Goal: Task Accomplishment & Management: Manage account settings

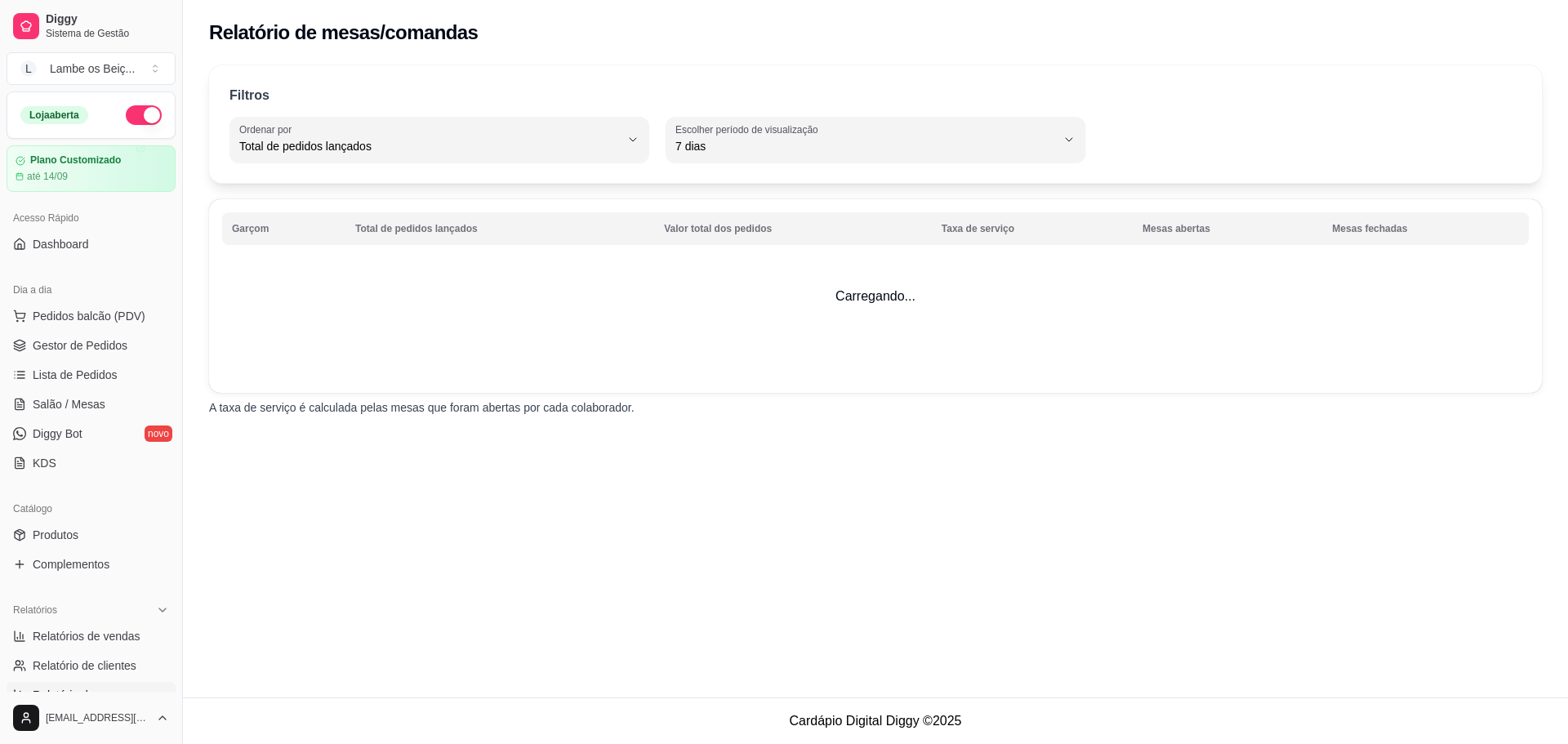
select select "TOTAL_OF_ORDERS"
select select "7"
click at [104, 657] on span "Relatório de clientes" at bounding box center [85, 665] width 104 height 16
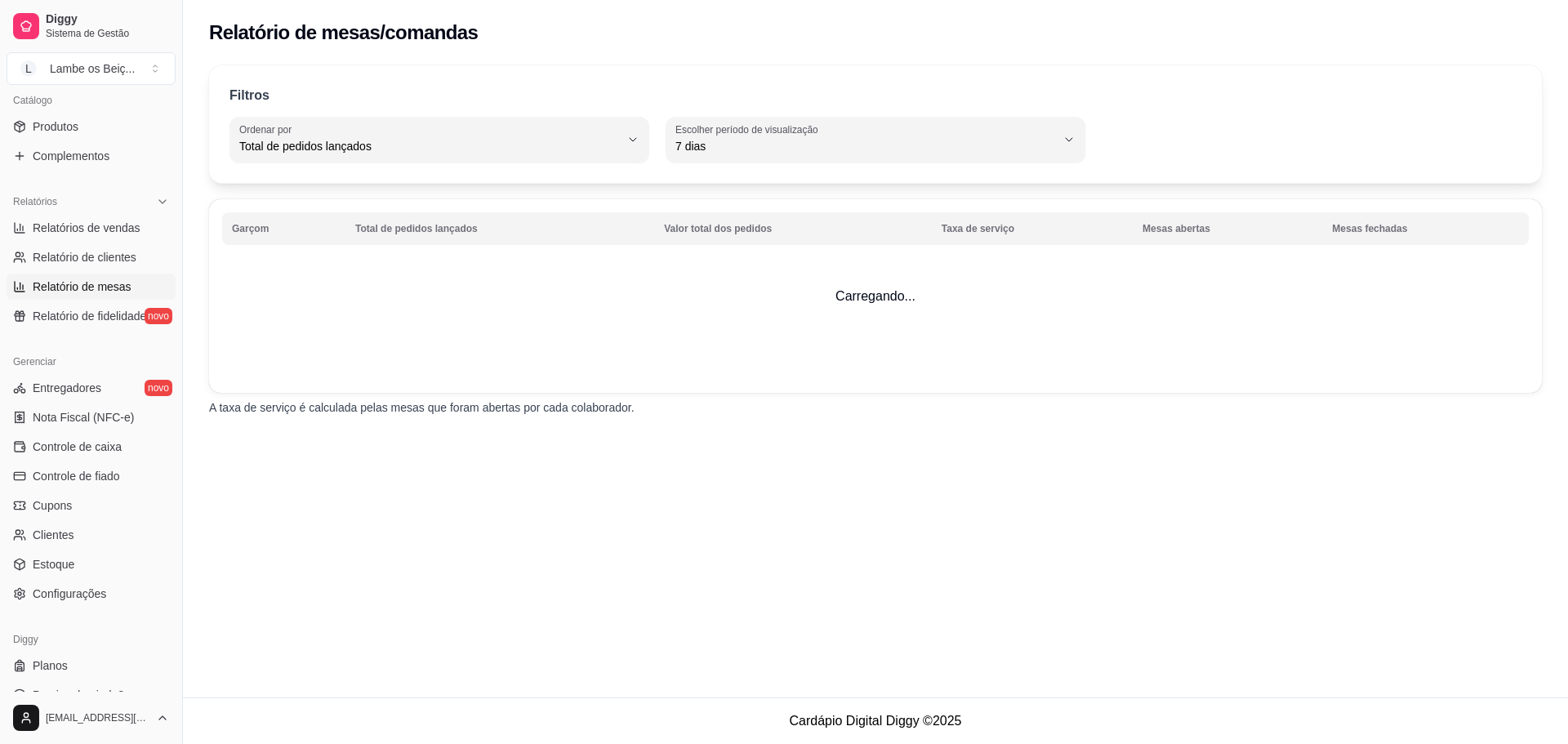
select select "30"
select select "HIGHEST_TOTAL_SPENT_WITH_ORDERS"
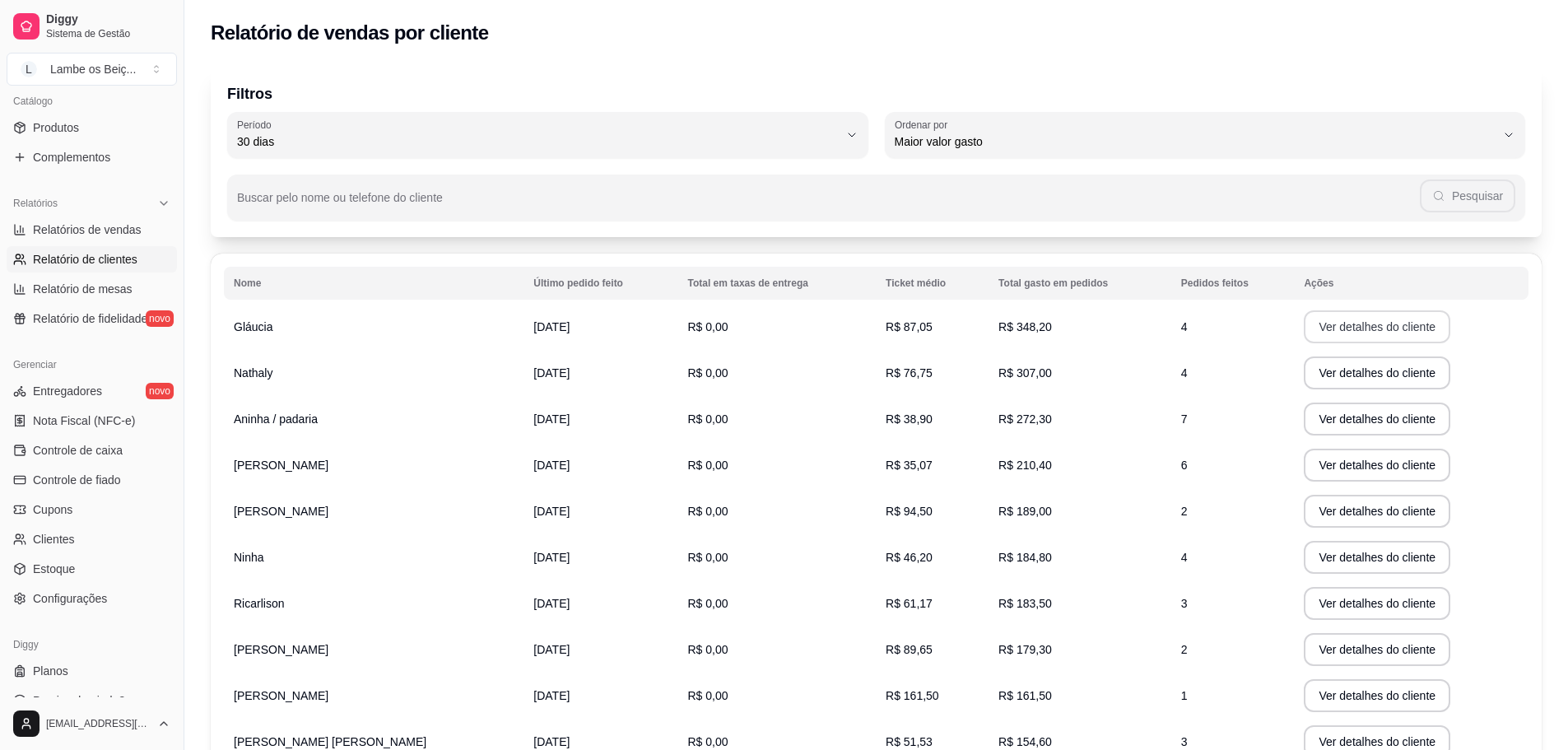
click at [1343, 332] on button "Ver detalhes do cliente" at bounding box center [1377, 326] width 147 height 33
click at [101, 231] on span "Relatórios de vendas" at bounding box center [87, 229] width 108 height 16
select select "ALL"
select select "0"
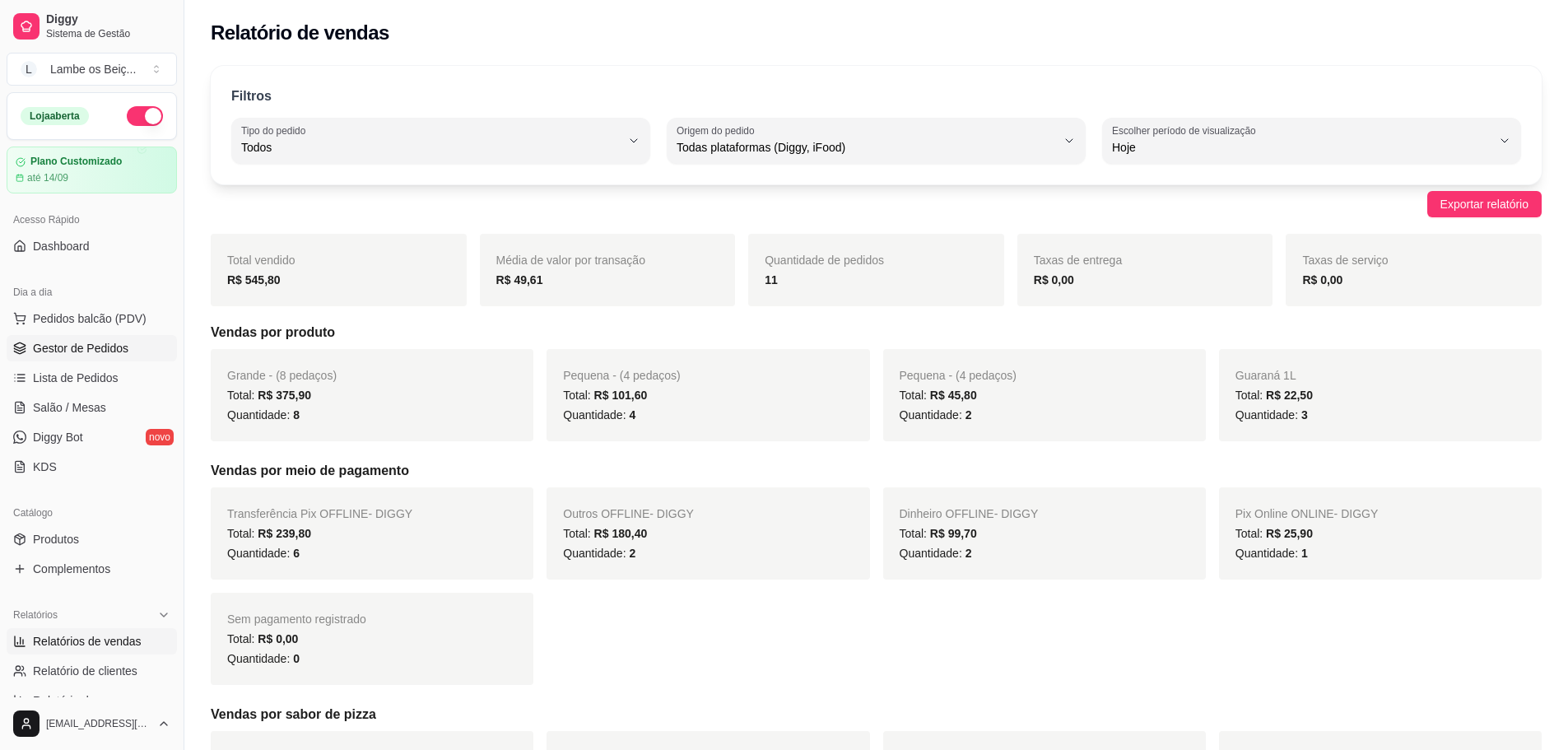
click at [100, 352] on span "Gestor de Pedidos" at bounding box center [81, 348] width 95 height 16
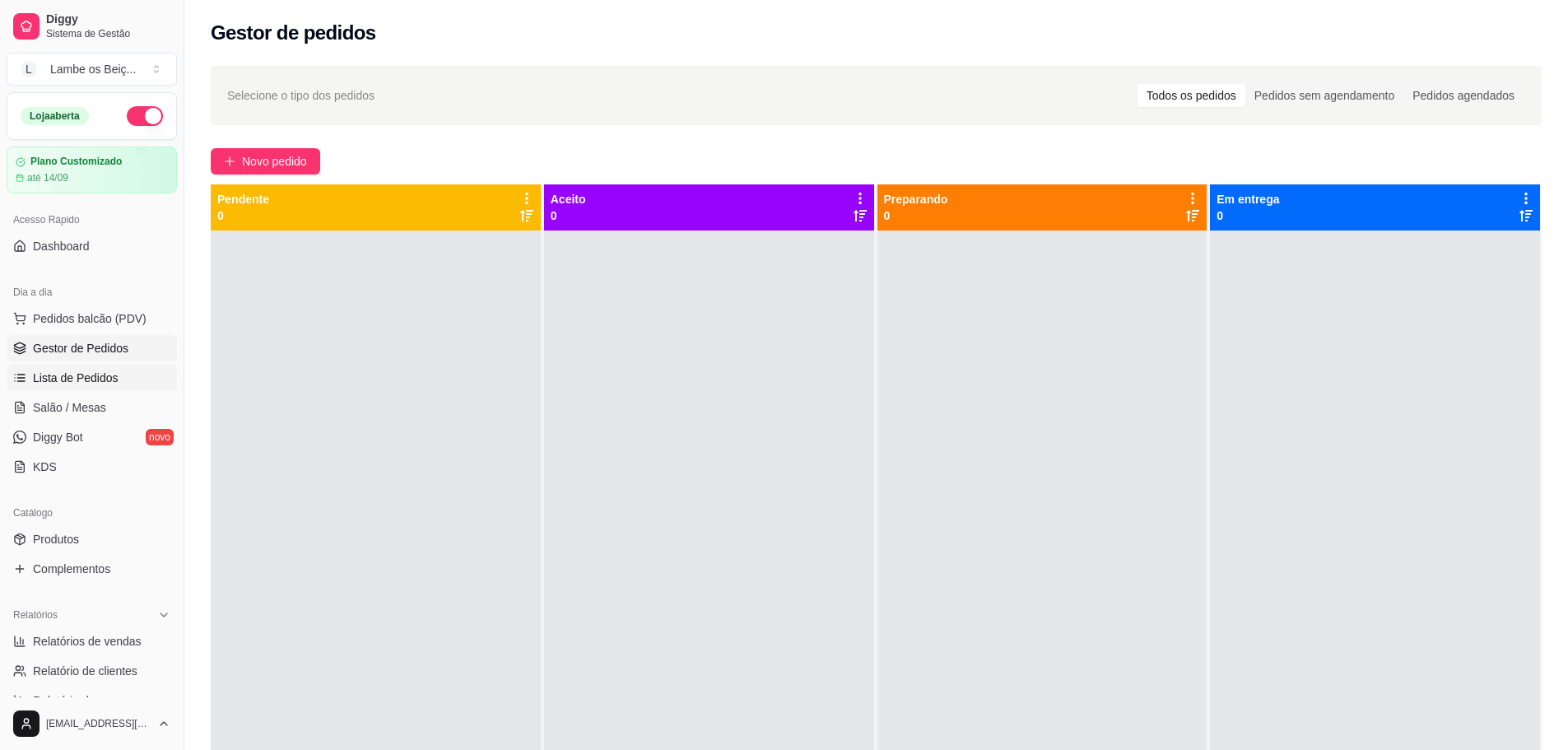
click at [95, 380] on span "Lista de Pedidos" at bounding box center [76, 378] width 85 height 16
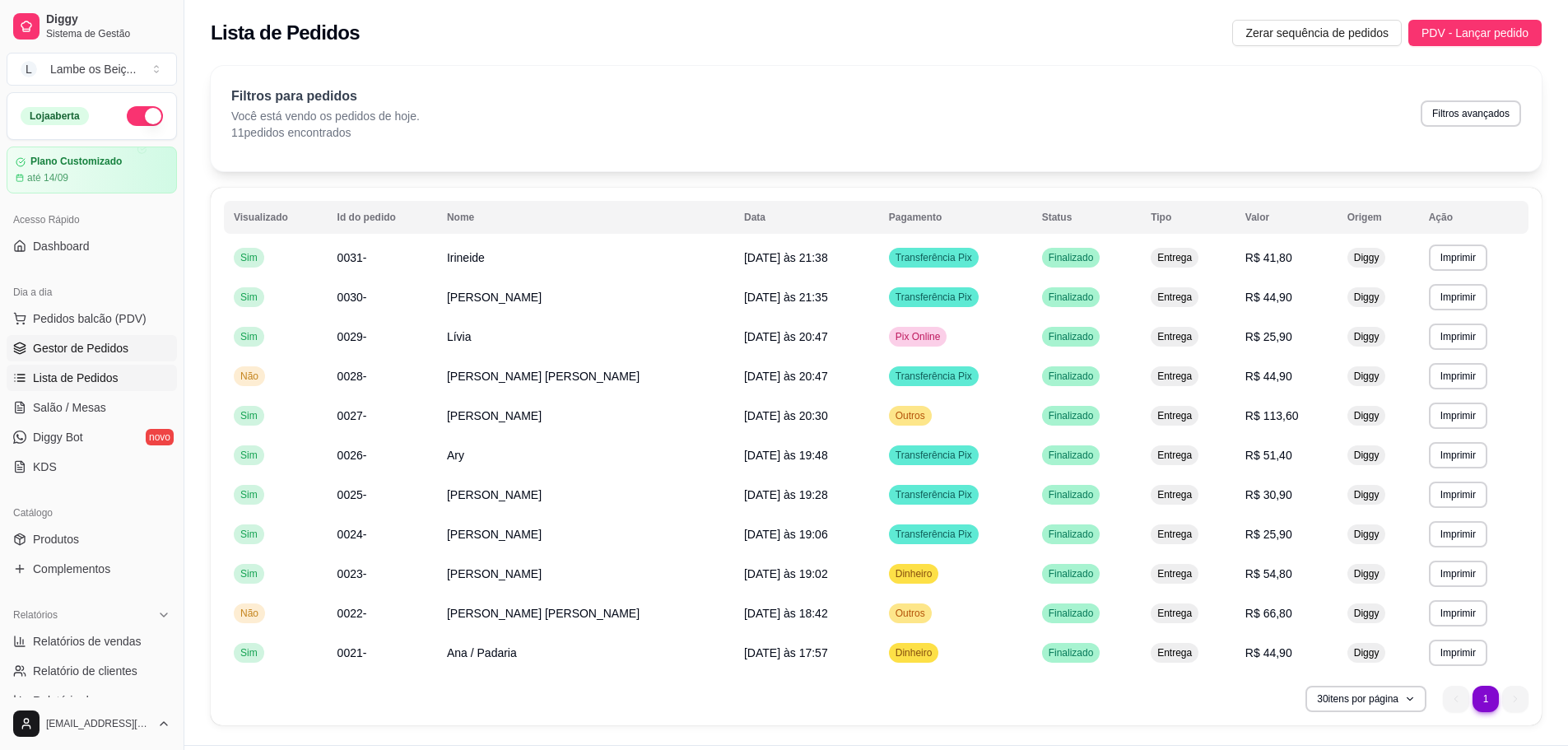
click at [101, 347] on span "Gestor de Pedidos" at bounding box center [81, 348] width 95 height 16
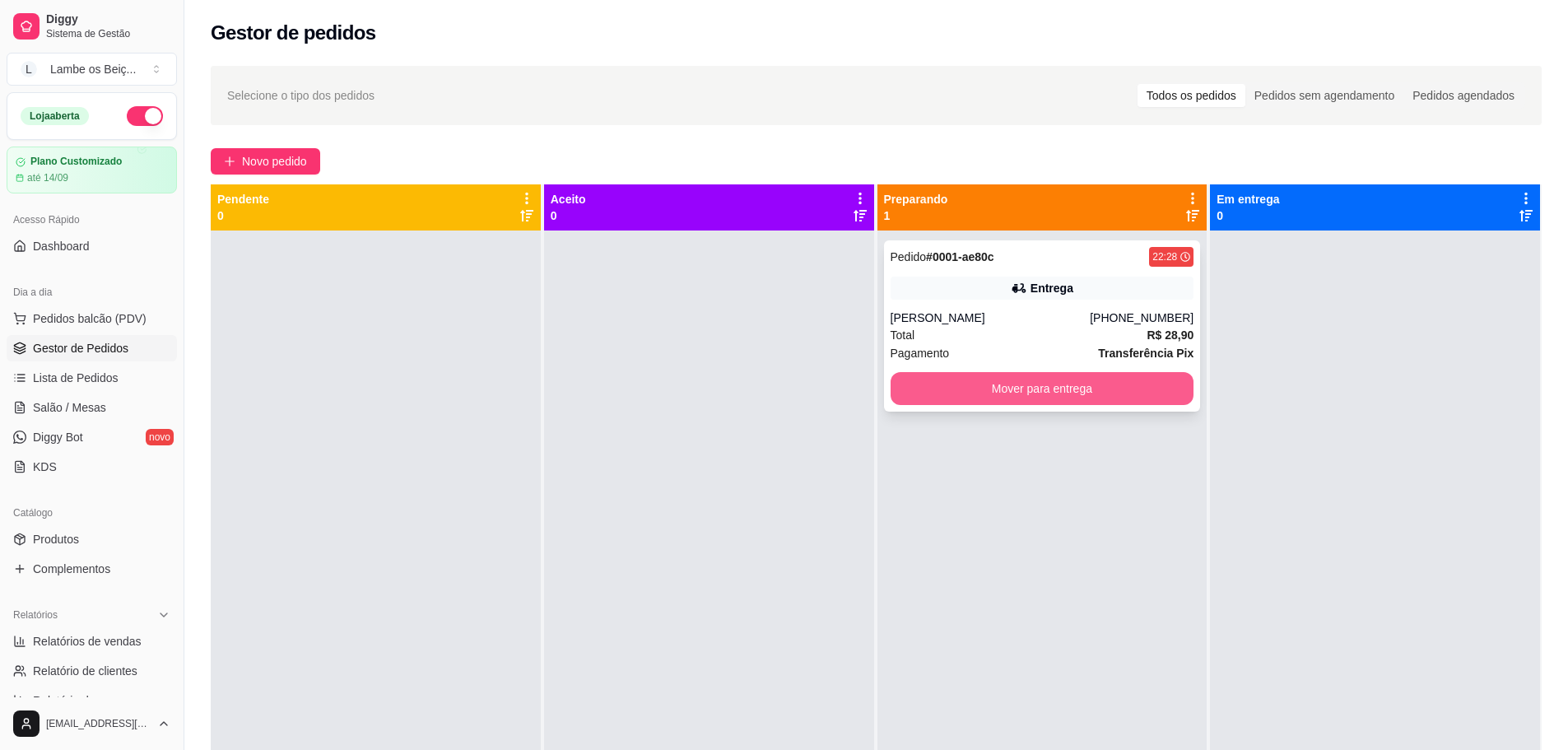
click at [994, 384] on button "Mover para entrega" at bounding box center [1043, 388] width 304 height 33
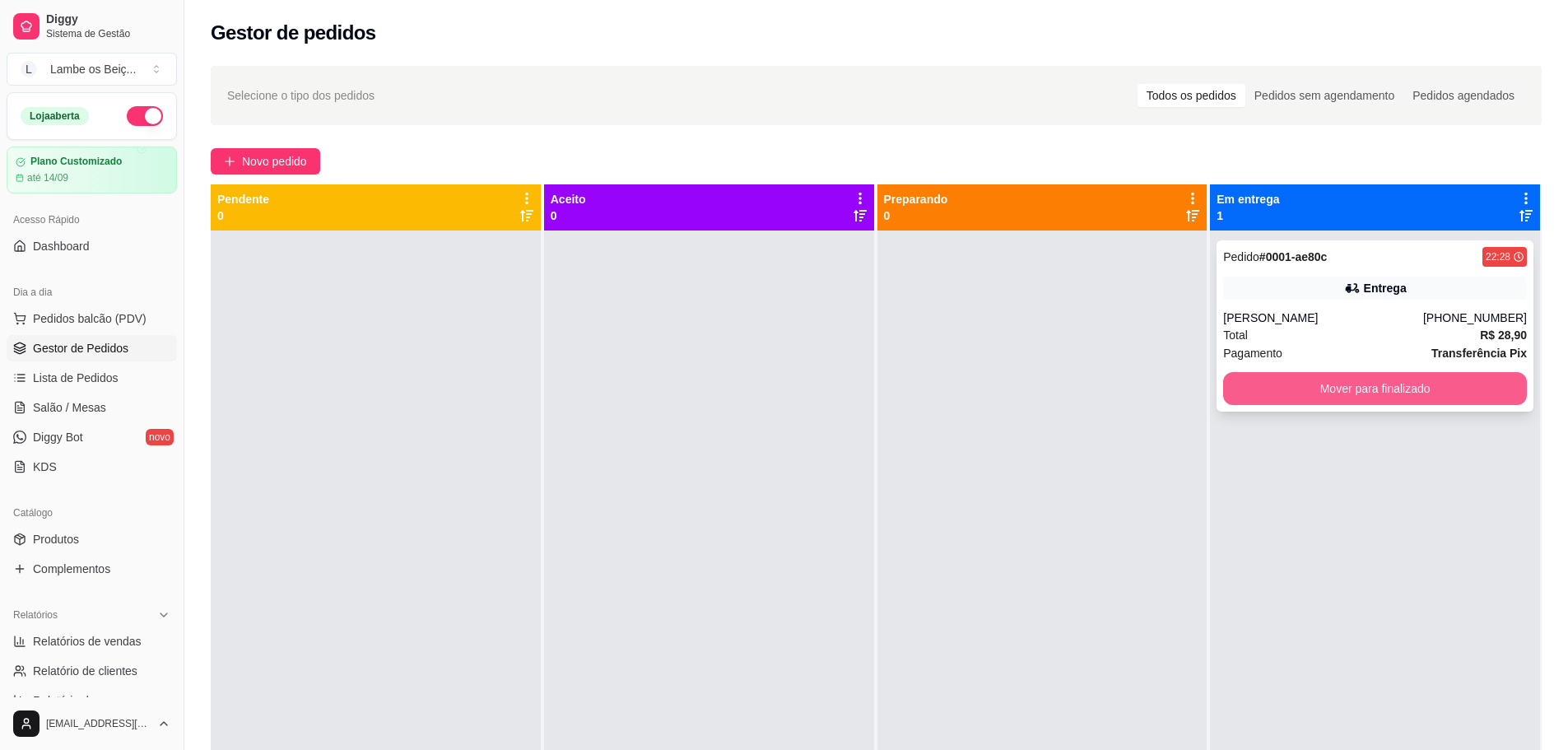
click at [1358, 387] on button "Mover para finalizado" at bounding box center [1375, 388] width 304 height 33
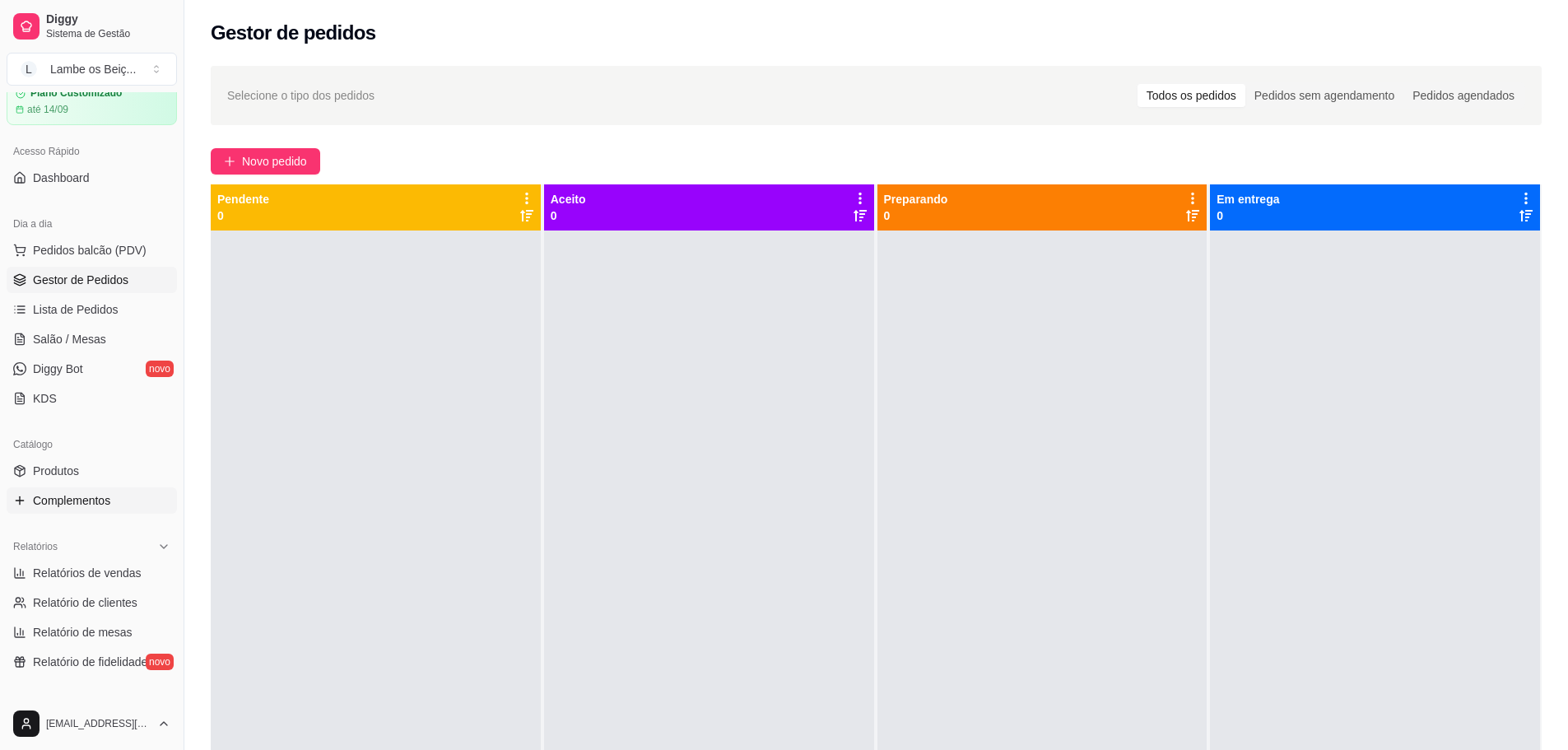
scroll to position [164, 0]
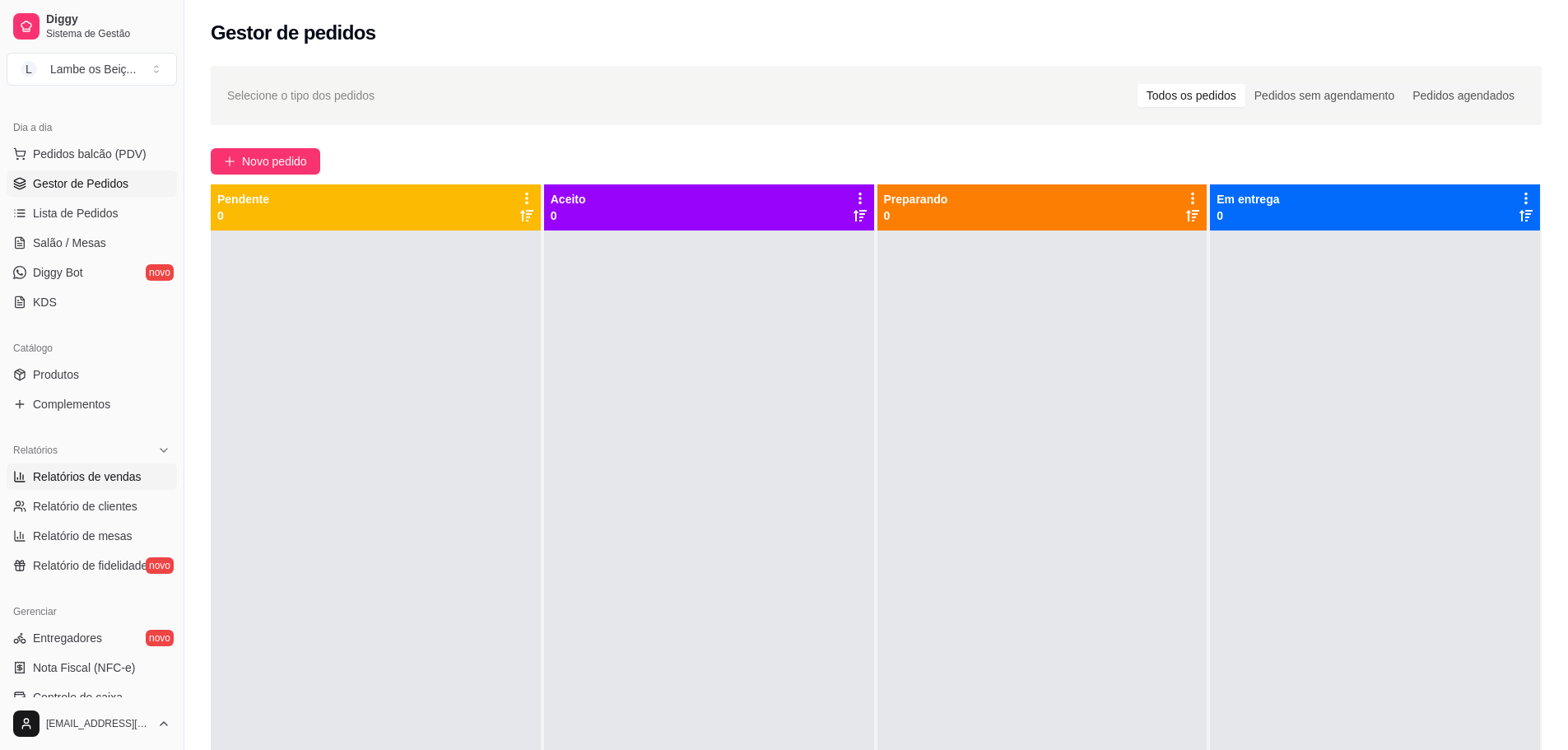
click at [117, 475] on span "Relatórios de vendas" at bounding box center [87, 476] width 108 height 16
select select "ALL"
select select "0"
